Goal: Task Accomplishment & Management: Use online tool/utility

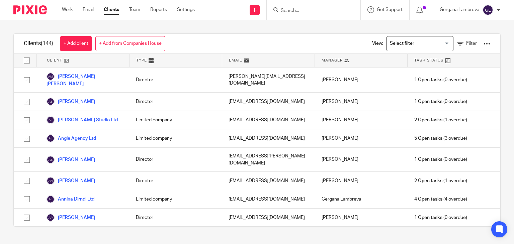
click at [288, 7] on form at bounding box center [315, 10] width 71 height 8
click at [286, 9] on input "Search" at bounding box center [310, 11] width 60 height 6
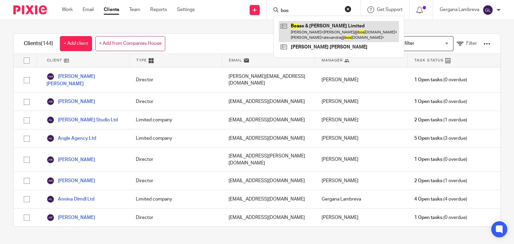
type input "bos"
click at [296, 30] on link at bounding box center [339, 31] width 120 height 21
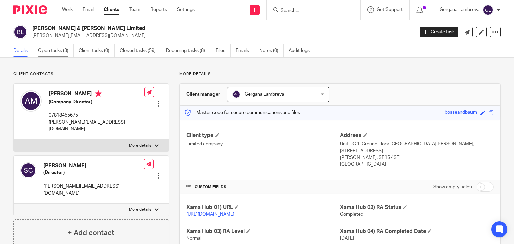
click at [67, 55] on link "Open tasks (3)" at bounding box center [55, 51] width 35 height 13
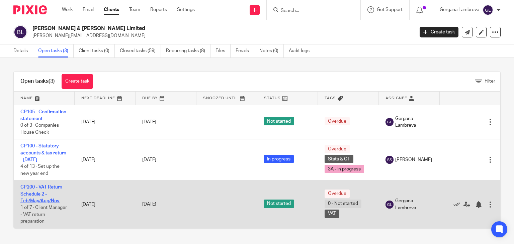
click at [35, 194] on link "CP200 - VAT Return Schedule 2 - Feb/May/Aug/Nov" at bounding box center [41, 194] width 42 height 18
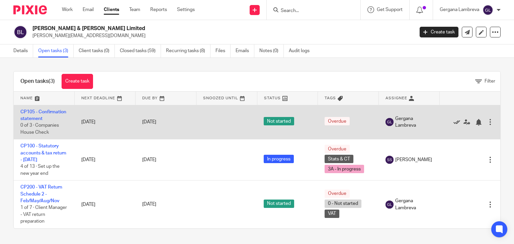
click at [453, 122] on icon at bounding box center [456, 122] width 7 height 7
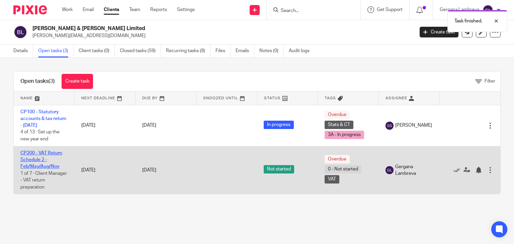
click at [51, 154] on link "CP200 - VAT Return Schedule 2 - Feb/May/Aug/Nov" at bounding box center [41, 160] width 42 height 18
